Goal: Ask a question

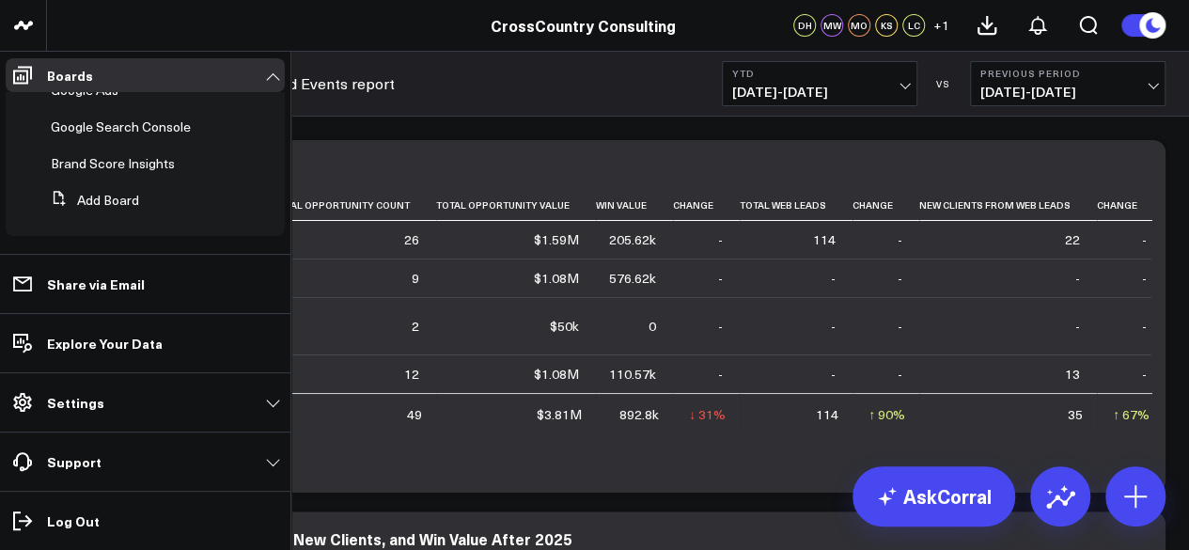
scroll to position [701, 0]
click at [111, 159] on span "Brand Score Insights" at bounding box center [113, 163] width 124 height 18
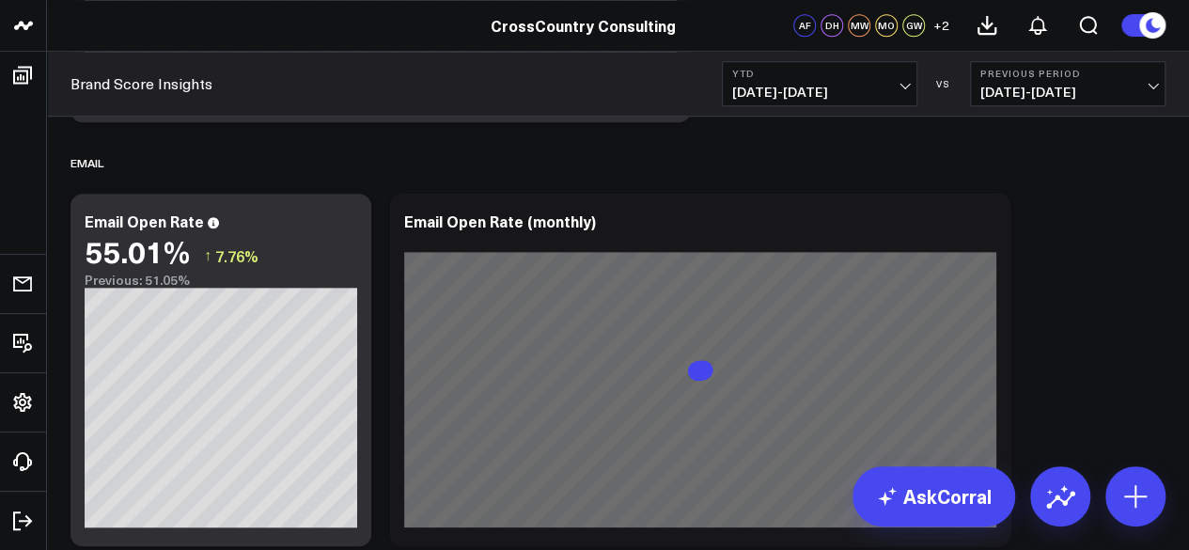
scroll to position [4226, 0]
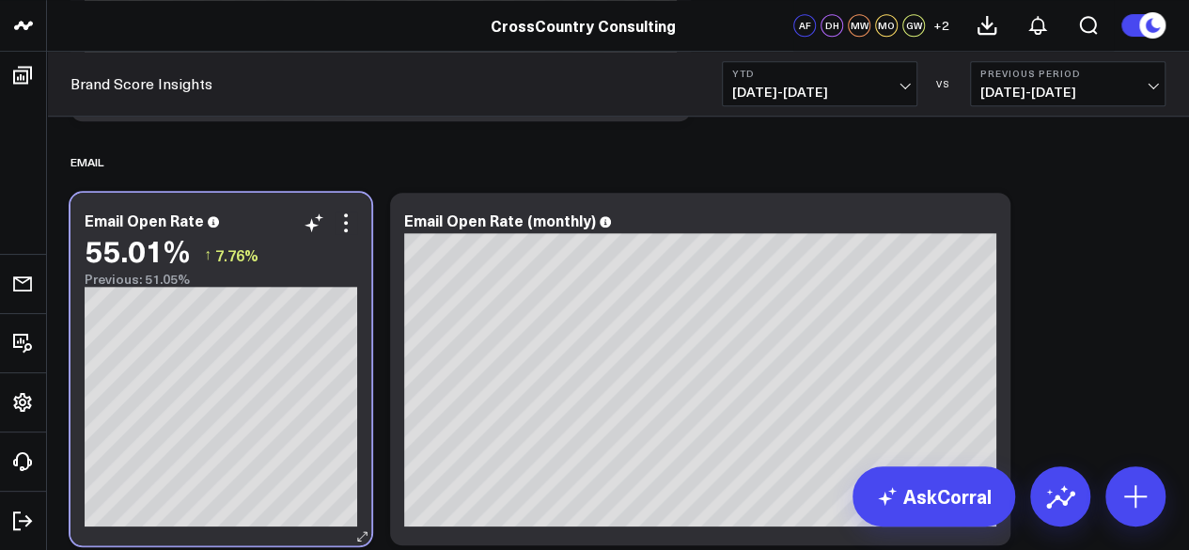
click at [143, 233] on div "55.01%" at bounding box center [137, 250] width 105 height 34
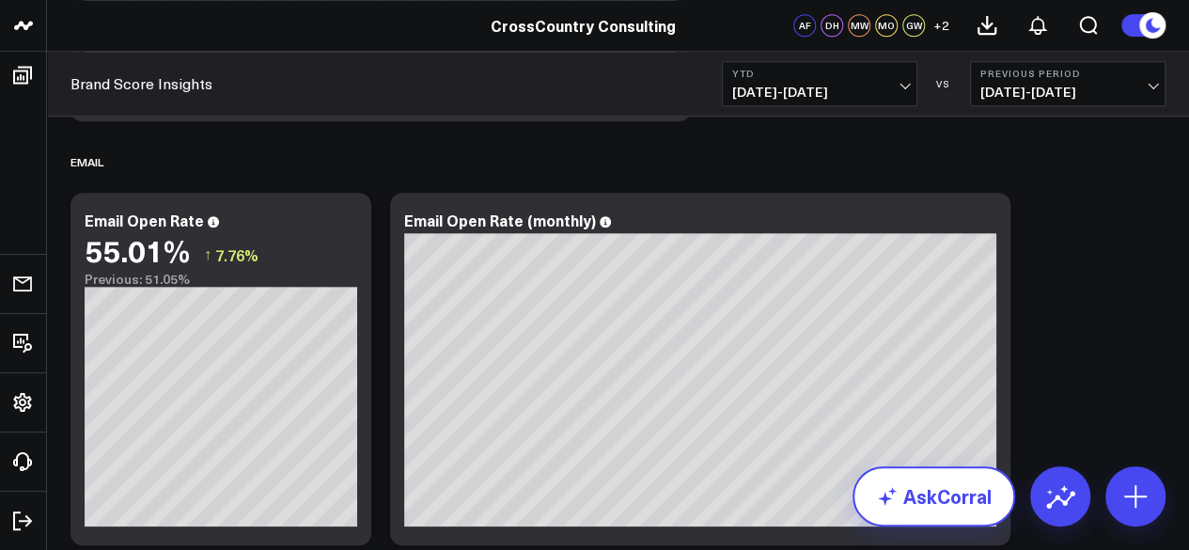
click at [904, 504] on link "AskCorral" at bounding box center [933, 496] width 163 height 60
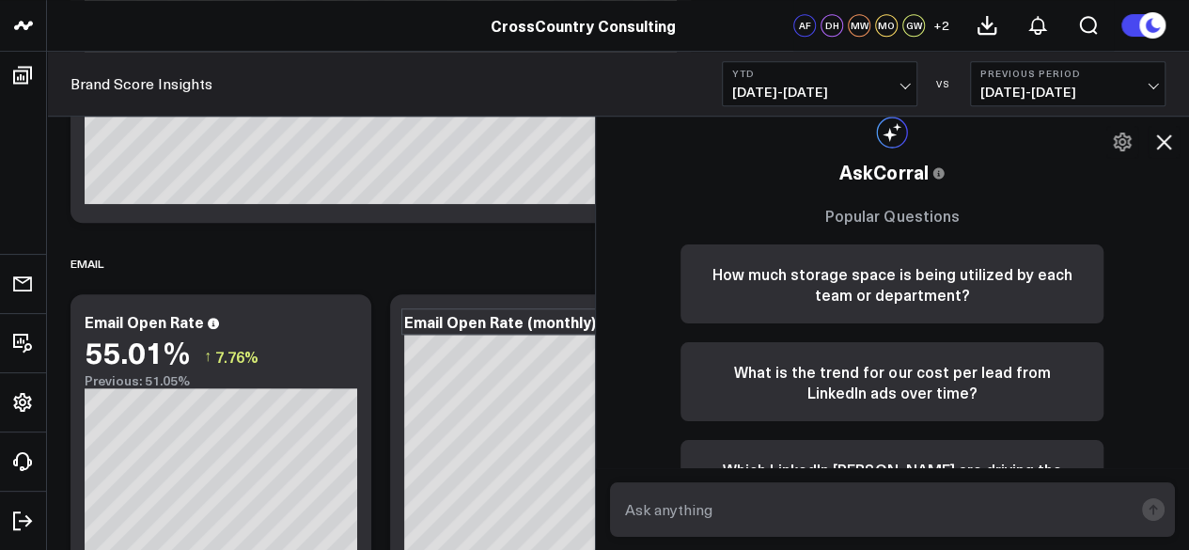
scroll to position [4311, 0]
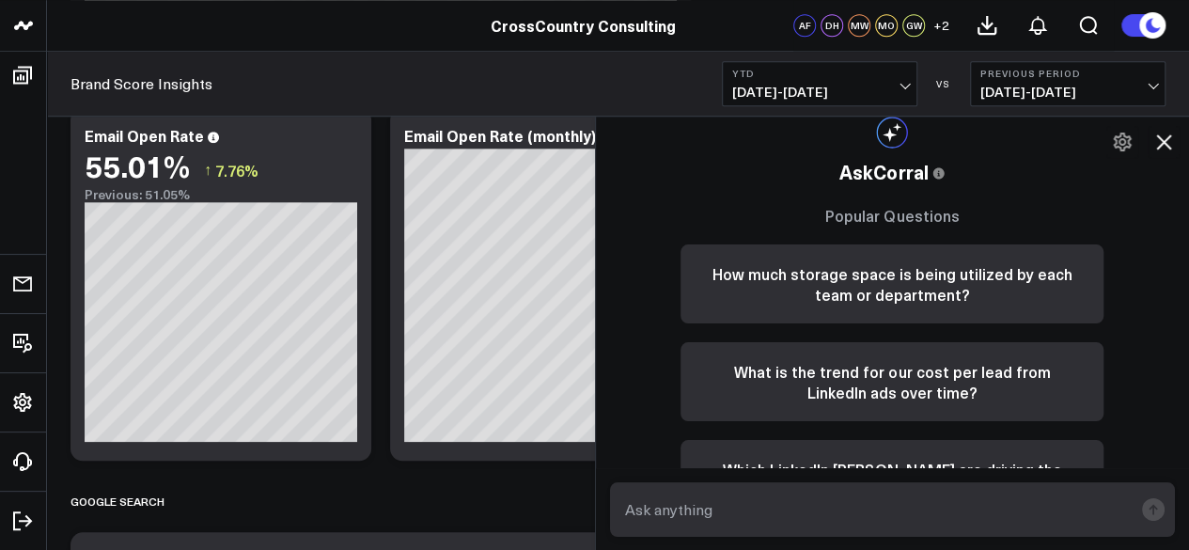
click at [729, 491] on form at bounding box center [893, 509] width 566 height 54
click at [720, 521] on input "text" at bounding box center [876, 509] width 513 height 34
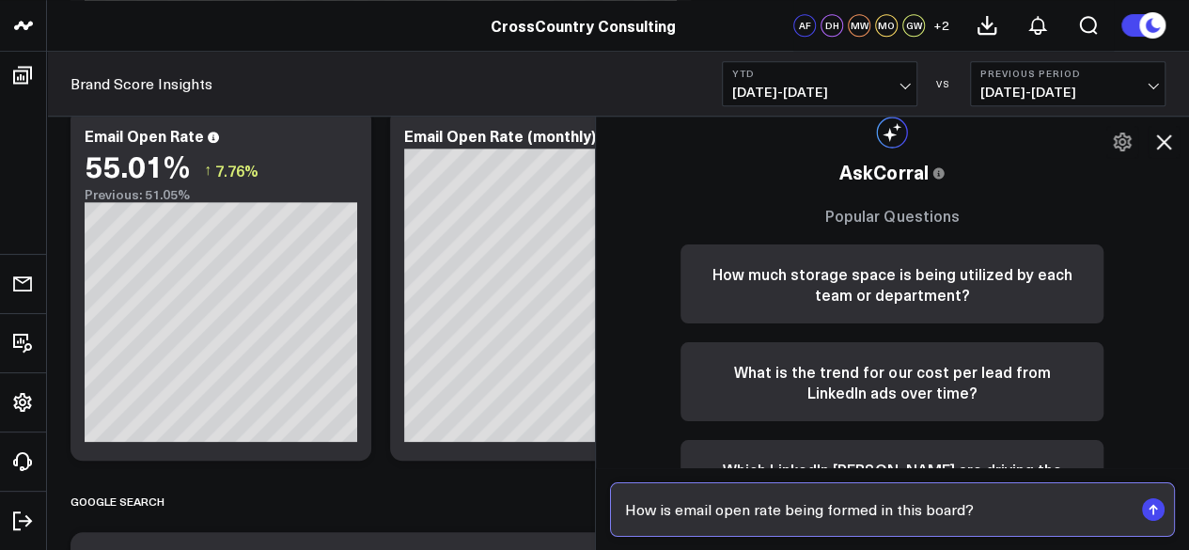
type input "How is email open rate being formed in this board?"
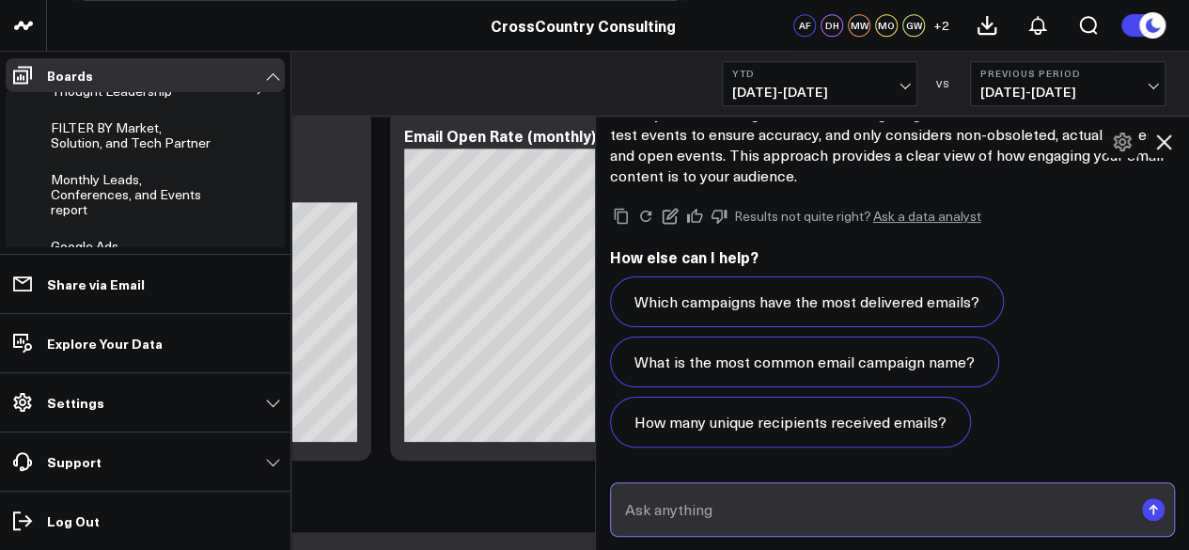
scroll to position [701, 0]
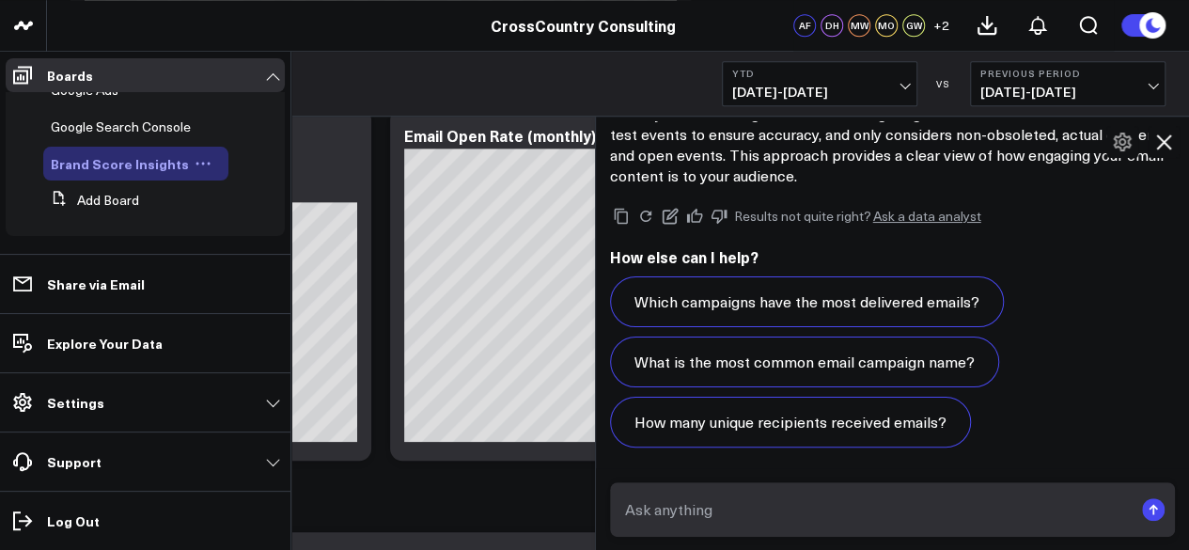
click at [197, 161] on icon at bounding box center [202, 163] width 17 height 17
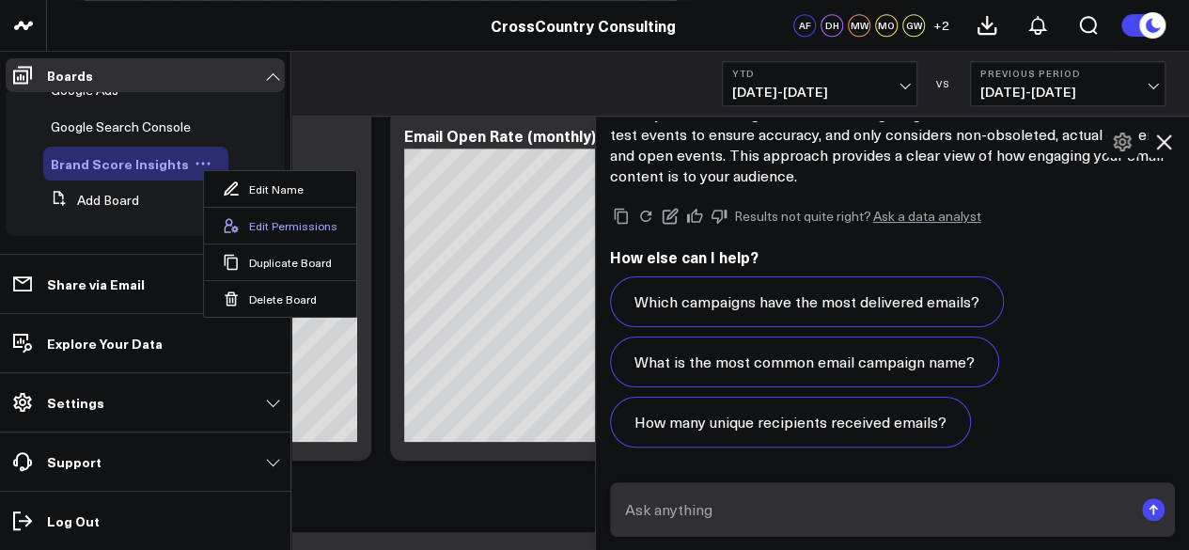
click at [268, 226] on button "Edit Permissions" at bounding box center [280, 225] width 152 height 37
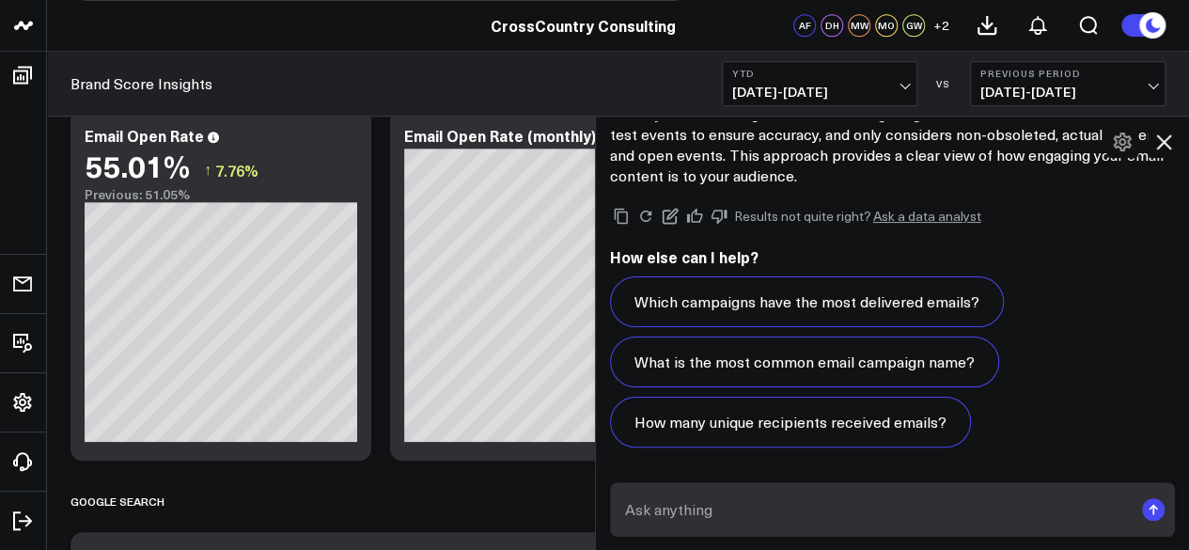
scroll to position [0, 0]
click at [1167, 138] on icon at bounding box center [1163, 141] width 15 height 15
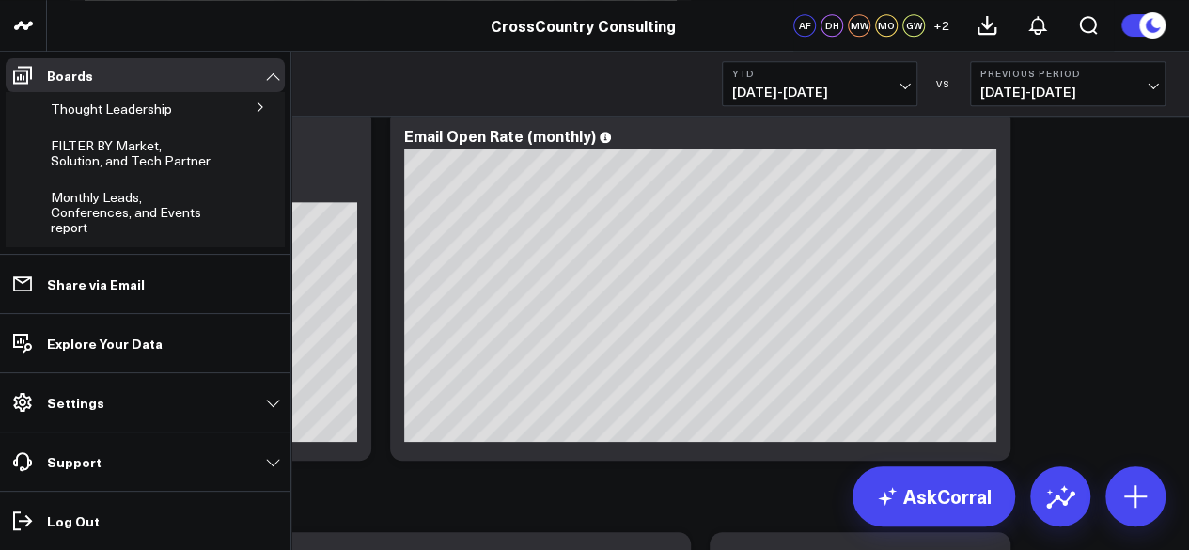
scroll to position [701, 0]
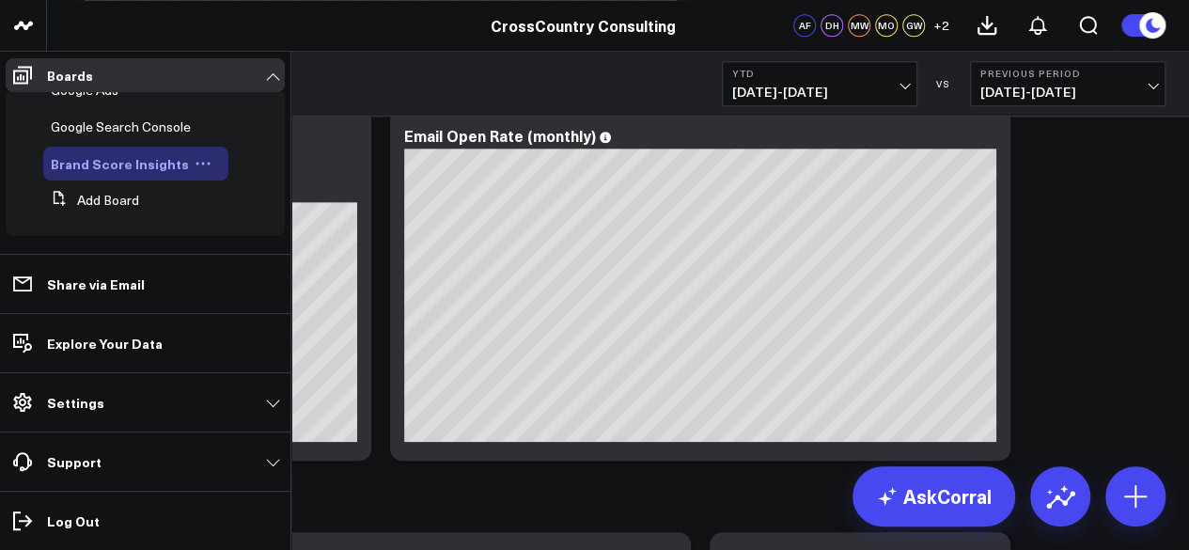
click at [201, 160] on icon at bounding box center [202, 163] width 17 height 17
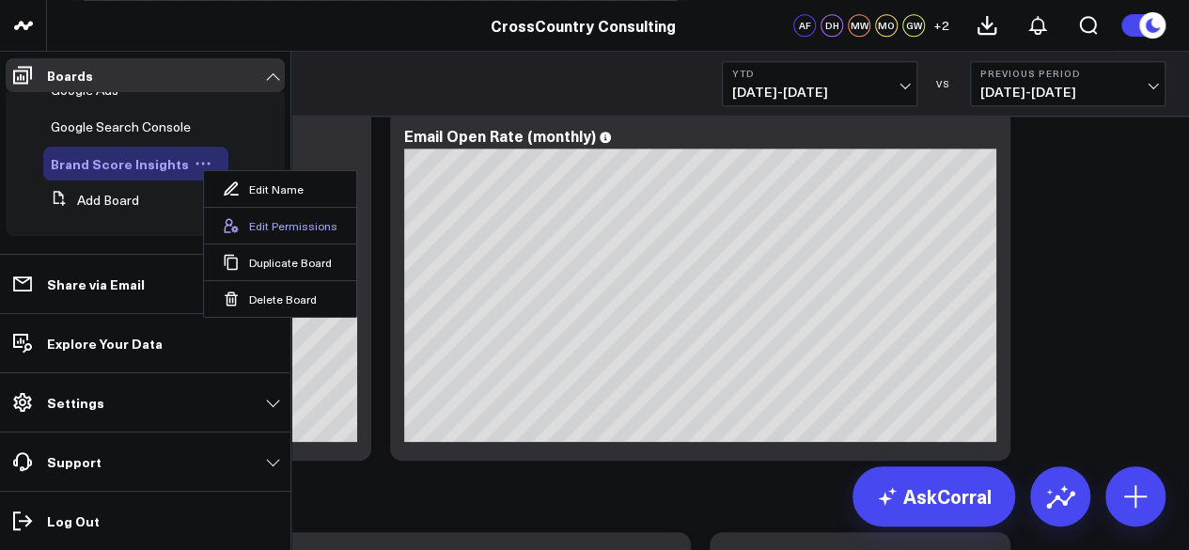
click at [271, 223] on button "Edit Permissions" at bounding box center [280, 225] width 152 height 37
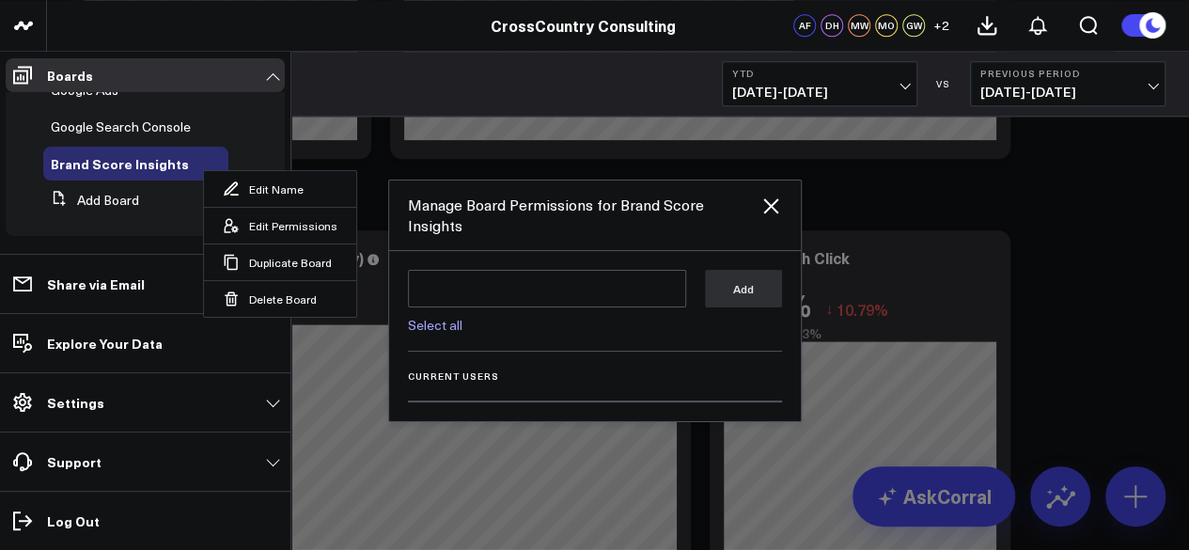
scroll to position [4619, 0]
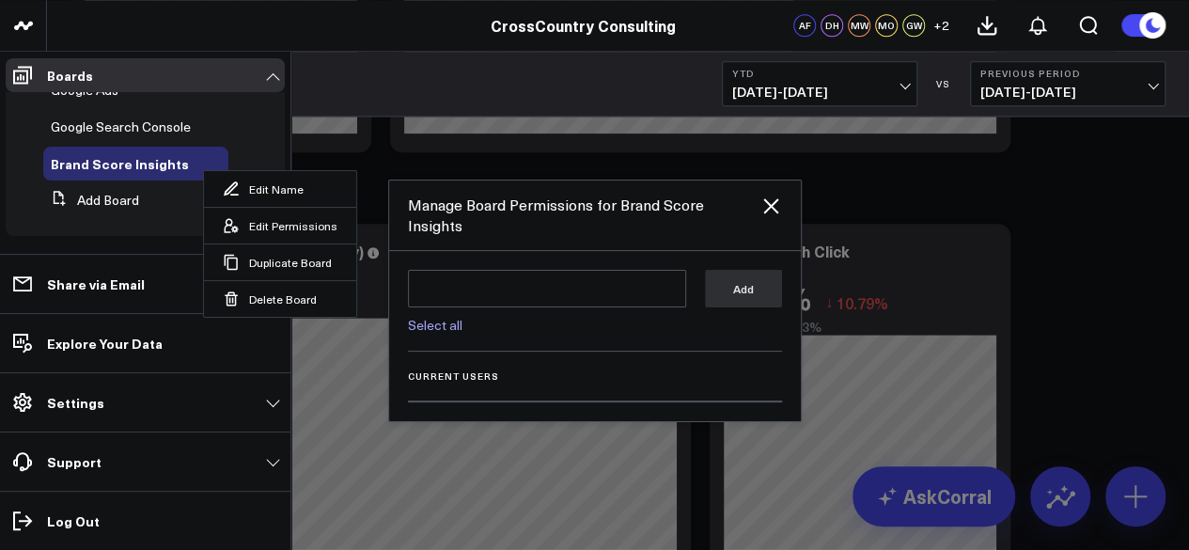
click at [460, 370] on h3 "Current Users" at bounding box center [595, 375] width 374 height 11
click at [453, 326] on div "Select all Add" at bounding box center [595, 311] width 374 height 82
click at [442, 307] on div "Select all" at bounding box center [547, 319] width 278 height 24
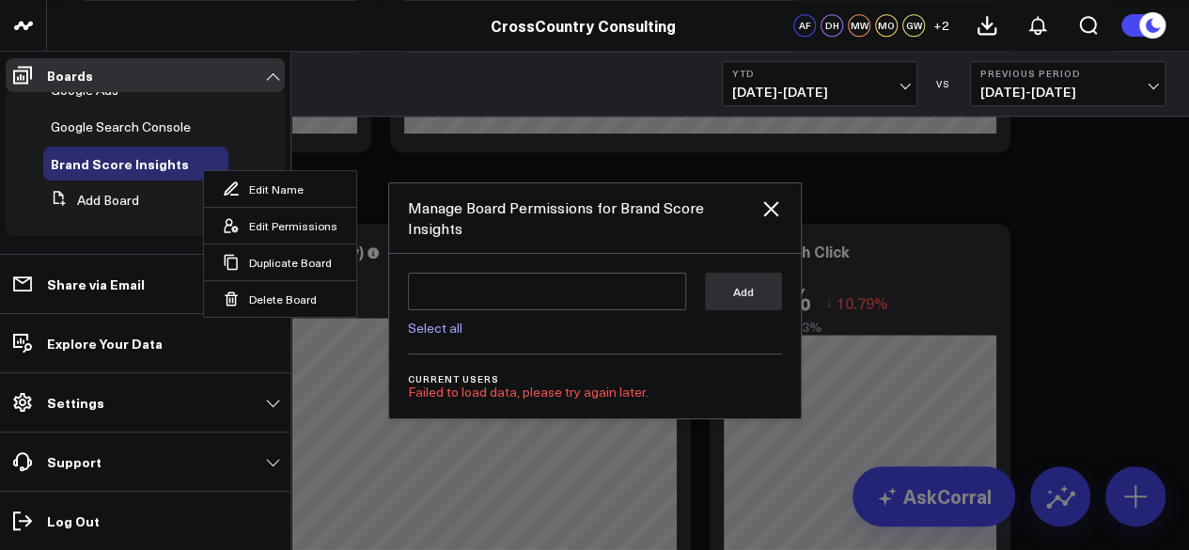
click at [458, 319] on link "Select all" at bounding box center [435, 328] width 54 height 18
type textarea "@CorralData Support @[PERSON_NAME] @[PERSON_NAME] @[PERSON_NAME] @[PERSON_NAME]…"
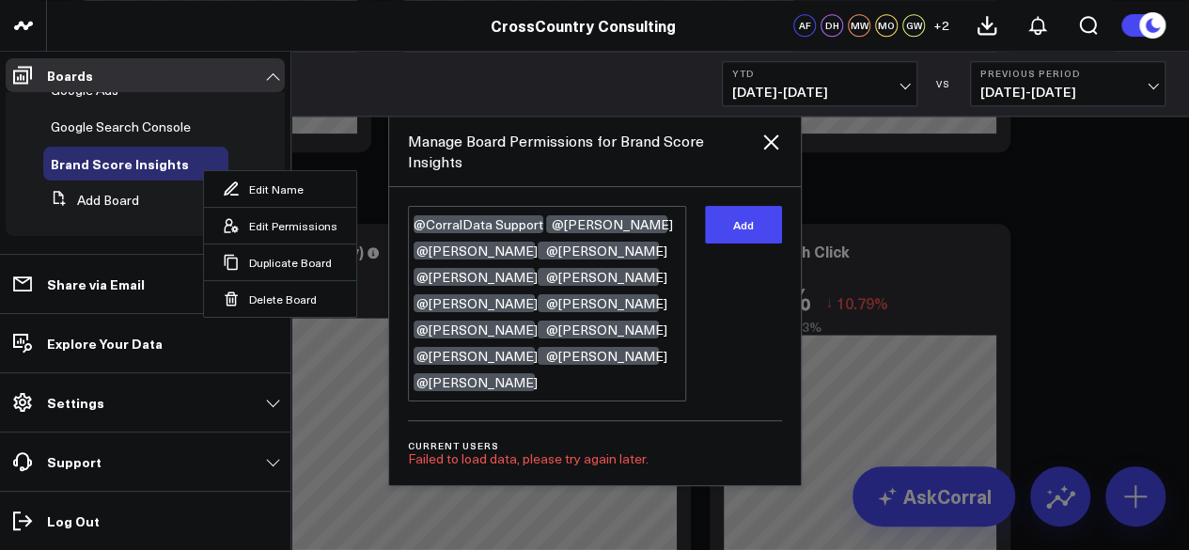
scroll to position [4776, 0]
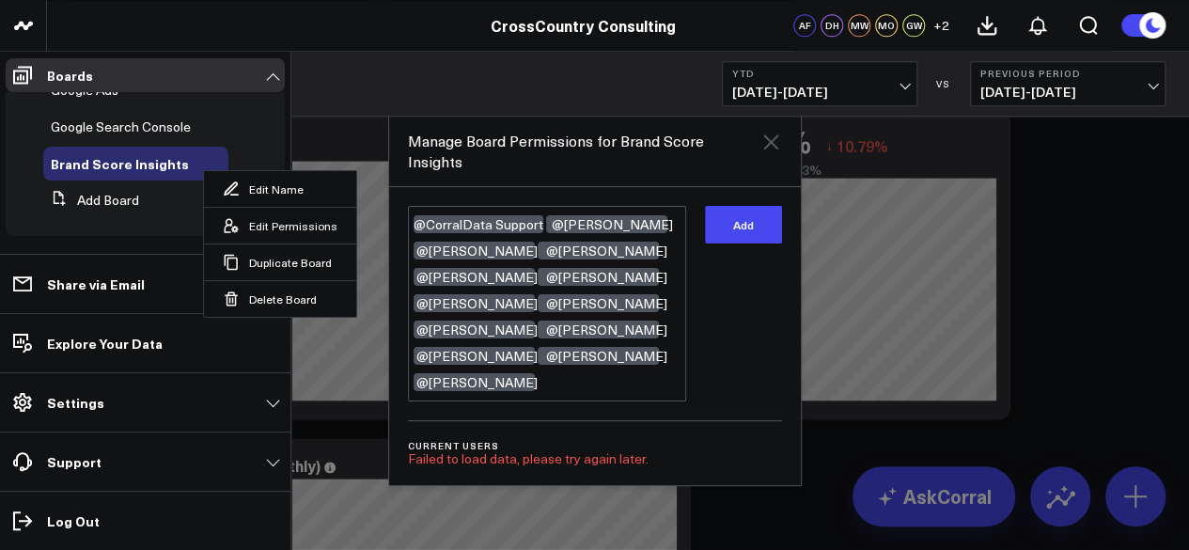
click at [767, 153] on icon at bounding box center [770, 142] width 23 height 23
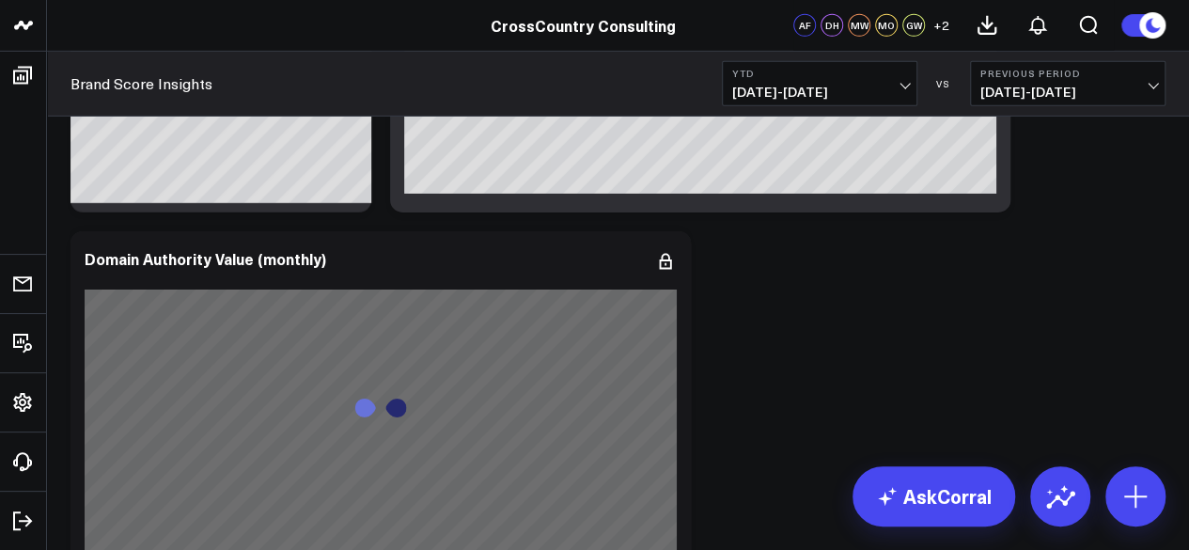
scroll to position [6573, 0]
